Goal: Share content

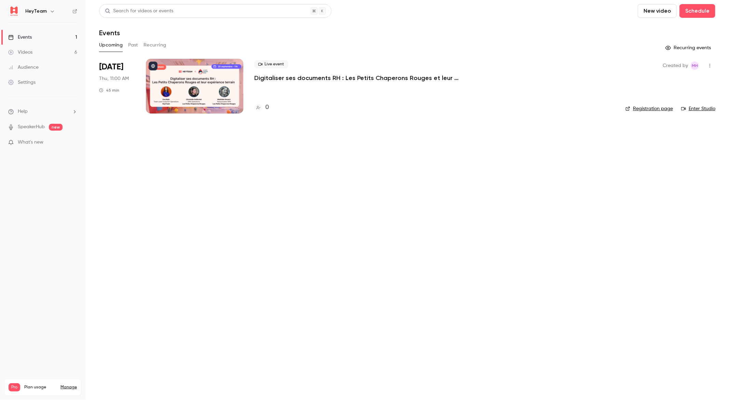
click at [650, 107] on link "Registration page" at bounding box center [650, 108] width 48 height 7
click at [204, 97] on div at bounding box center [194, 86] width 97 height 55
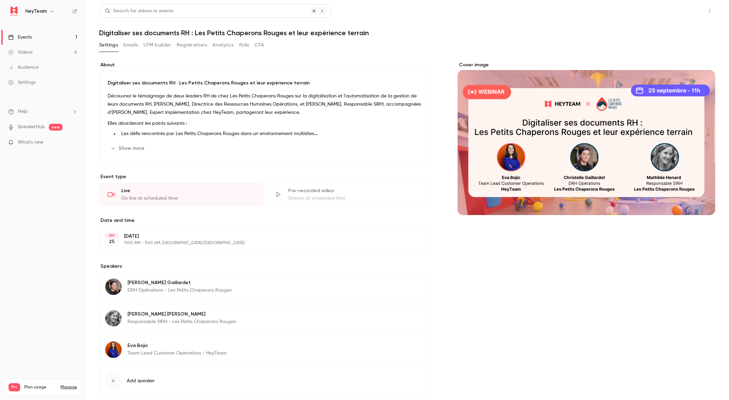
click at [672, 15] on button "Share" at bounding box center [685, 11] width 27 height 14
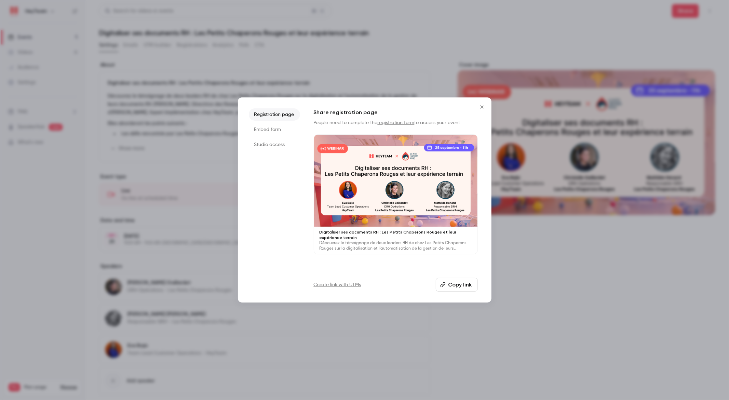
click at [465, 285] on button "Copy link" at bounding box center [457, 285] width 42 height 14
click at [279, 130] on li "Embed form" at bounding box center [274, 129] width 51 height 12
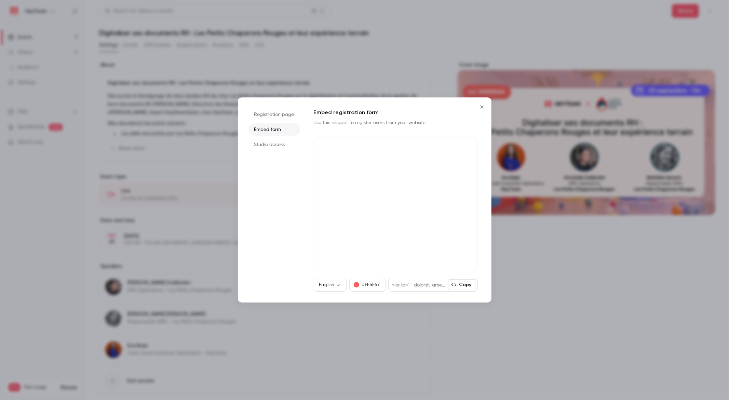
click at [273, 143] on li "Studio access" at bounding box center [274, 144] width 51 height 12
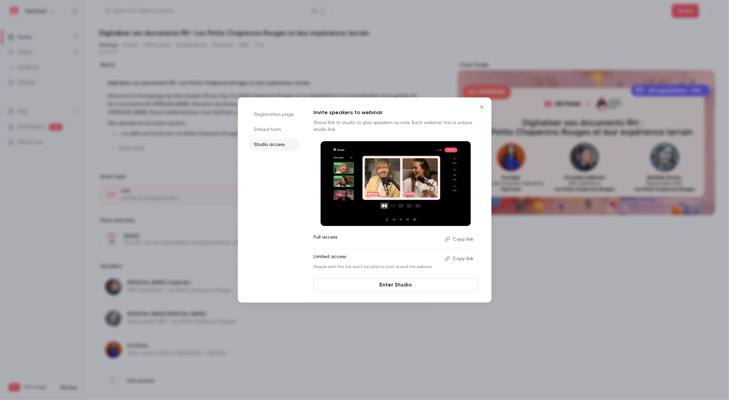
click at [265, 114] on li "Registration page" at bounding box center [274, 114] width 51 height 12
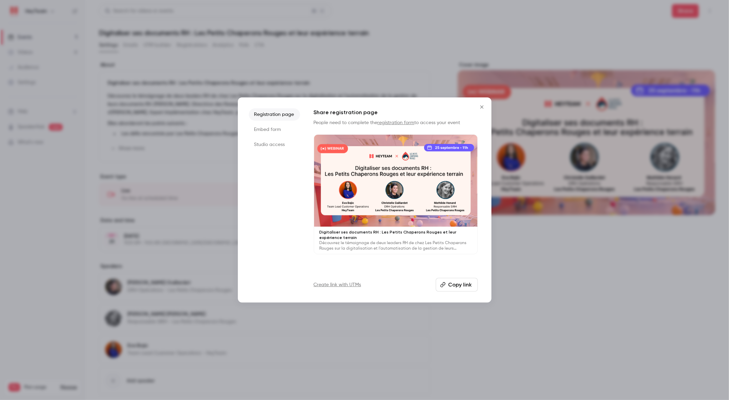
click at [463, 280] on button "Copy link" at bounding box center [457, 285] width 42 height 14
click at [544, 52] on div at bounding box center [364, 200] width 729 height 400
